Goal: Task Accomplishment & Management: Use online tool/utility

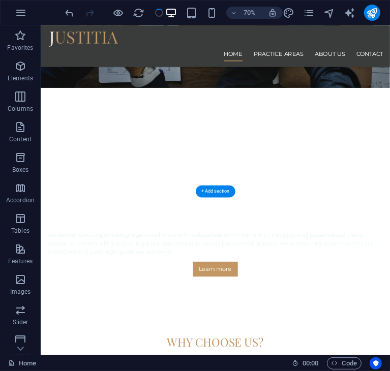
scroll to position [356, 0]
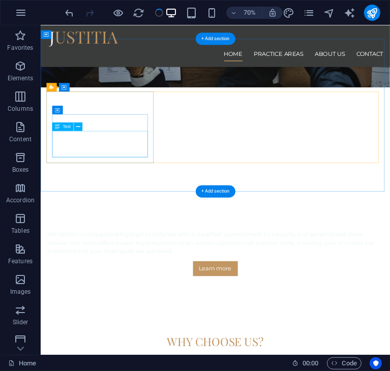
click at [79, 126] on icon at bounding box center [78, 127] width 4 height 8
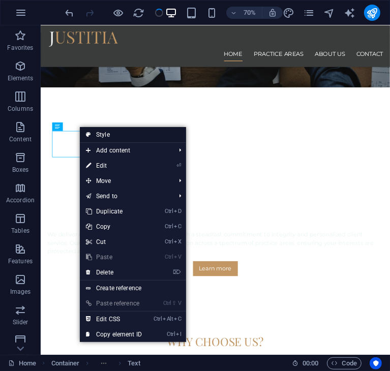
click at [98, 136] on link "Style" at bounding box center [133, 134] width 106 height 15
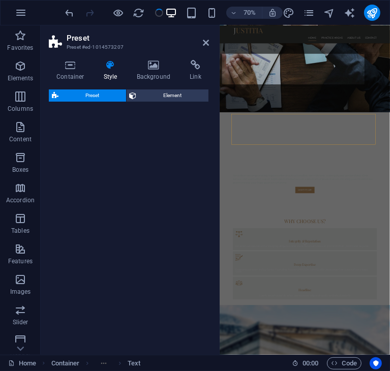
select select "px"
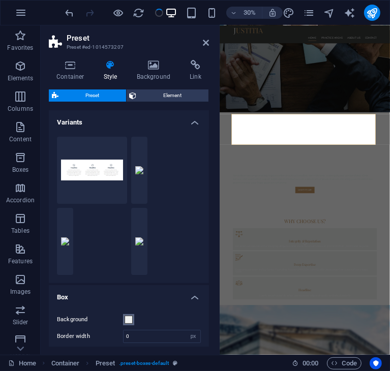
click at [129, 320] on span at bounding box center [129, 320] width 8 height 8
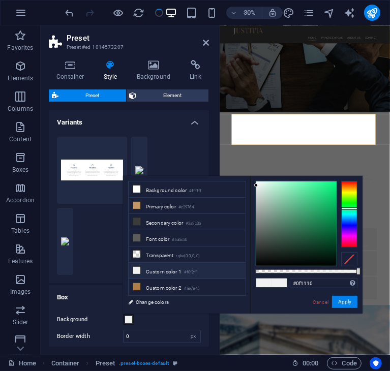
click at [264, 260] on div at bounding box center [296, 223] width 80 height 84
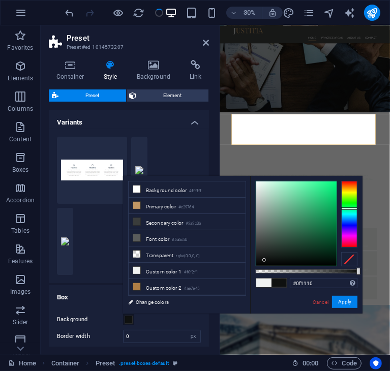
type input "#030303"
click at [260, 265] on div at bounding box center [296, 223] width 80 height 84
click at [345, 301] on button "Apply" at bounding box center [344, 302] width 25 height 12
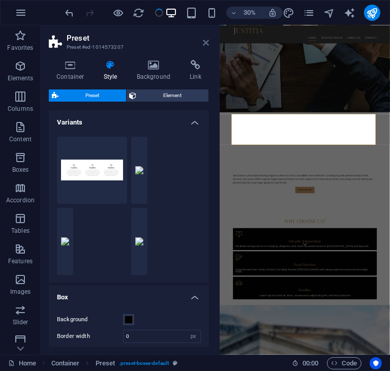
click at [204, 43] on icon at bounding box center [206, 43] width 6 height 8
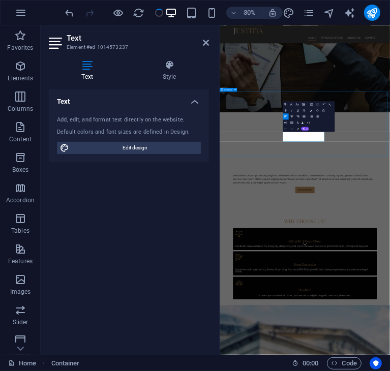
scroll to position [154, 0]
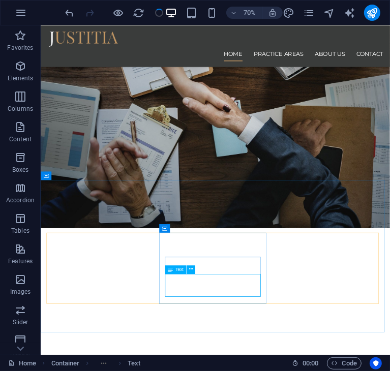
click at [179, 269] on span "Text" at bounding box center [179, 269] width 8 height 4
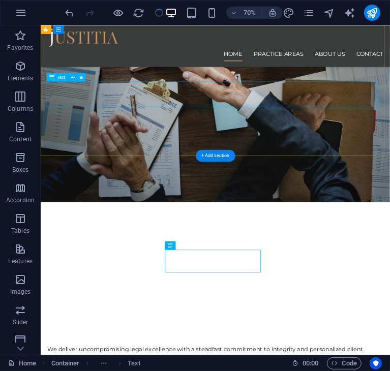
scroll to position [177, 0]
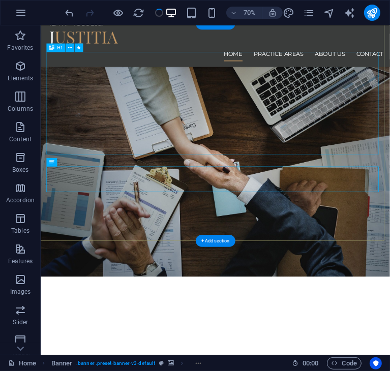
scroll to position [81, 0]
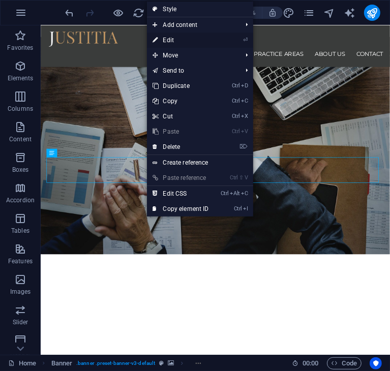
click at [172, 43] on link "⏎ Edit" at bounding box center [181, 40] width 68 height 15
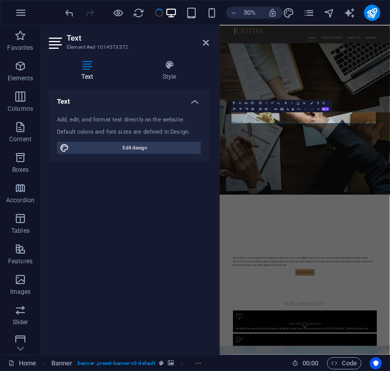
click at [89, 75] on h4 "Text" at bounding box center [89, 70] width 81 height 21
drag, startPoint x: 87, startPoint y: 74, endPoint x: 70, endPoint y: 79, distance: 18.2
click at [70, 79] on h4 "Text" at bounding box center [89, 70] width 81 height 21
